Goal: Check status

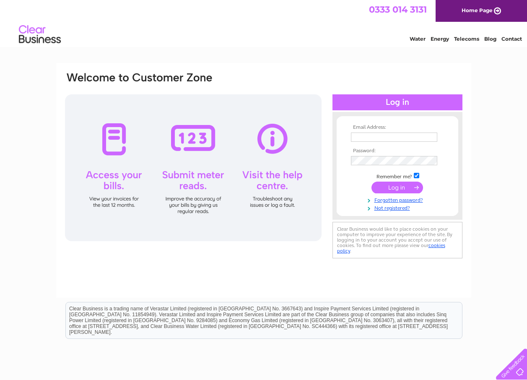
type input "info710automotive@gmail.com"
click at [400, 187] on input "submit" at bounding box center [398, 188] width 52 height 12
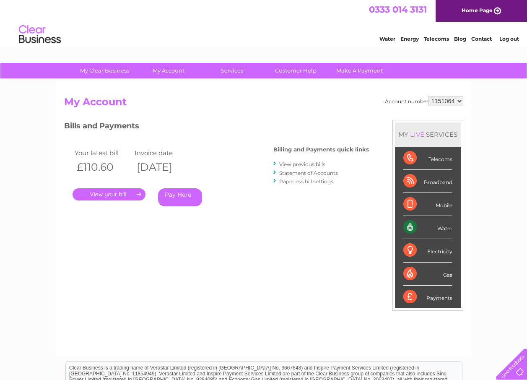
click at [108, 194] on link "." at bounding box center [109, 194] width 73 height 12
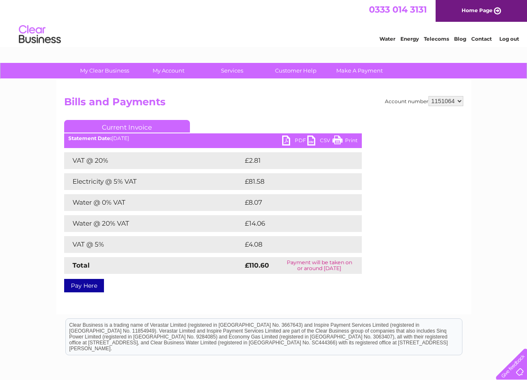
click at [296, 140] on link "PDF" at bounding box center [294, 141] width 25 height 12
